Goal: Task Accomplishment & Management: Manage account settings

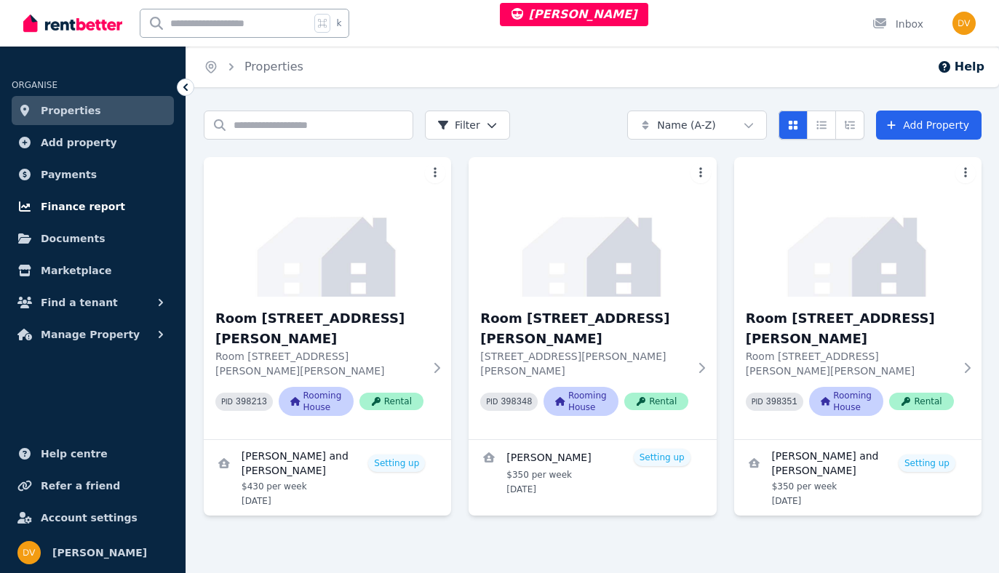
click at [82, 205] on span "Finance report" at bounding box center [83, 206] width 84 height 17
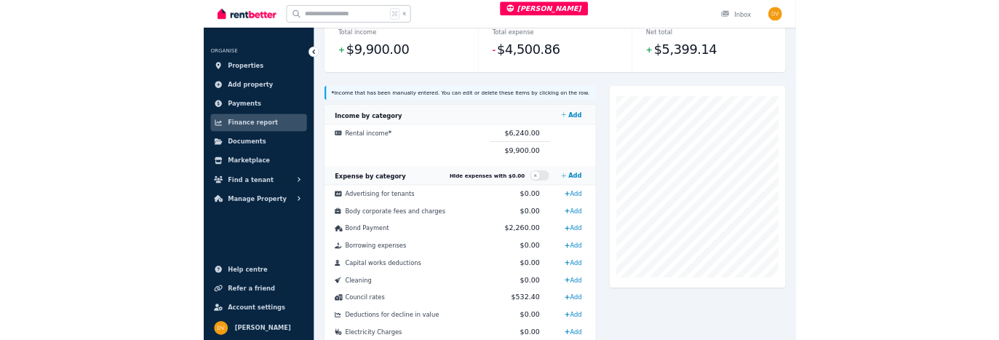
scroll to position [215, 0]
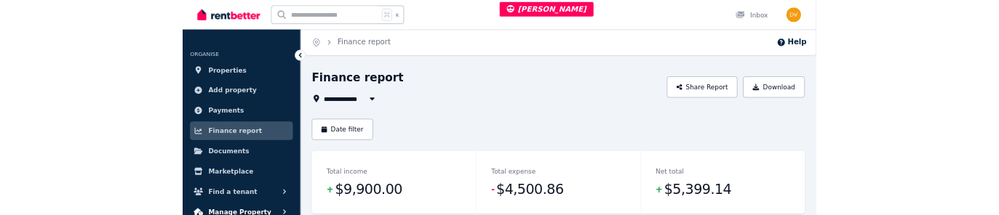
scroll to position [215, 0]
